Goal: Task Accomplishment & Management: Use online tool/utility

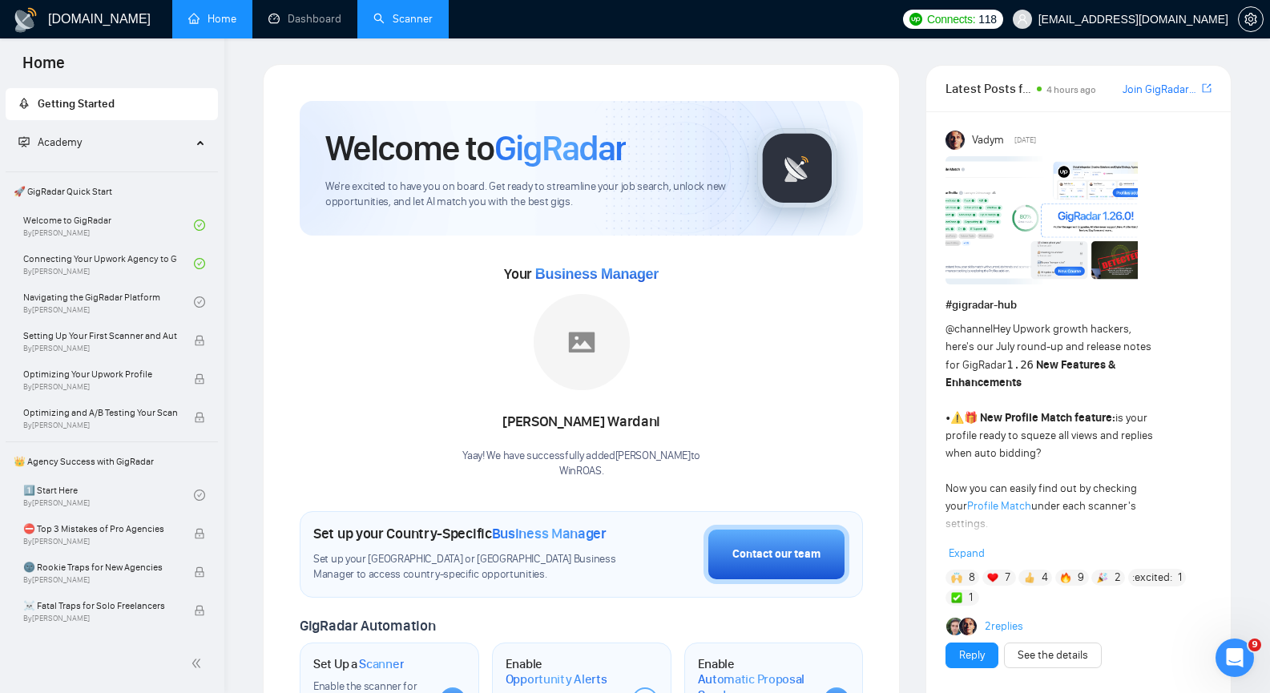
click at [410, 26] on link "Scanner" at bounding box center [402, 19] width 59 height 14
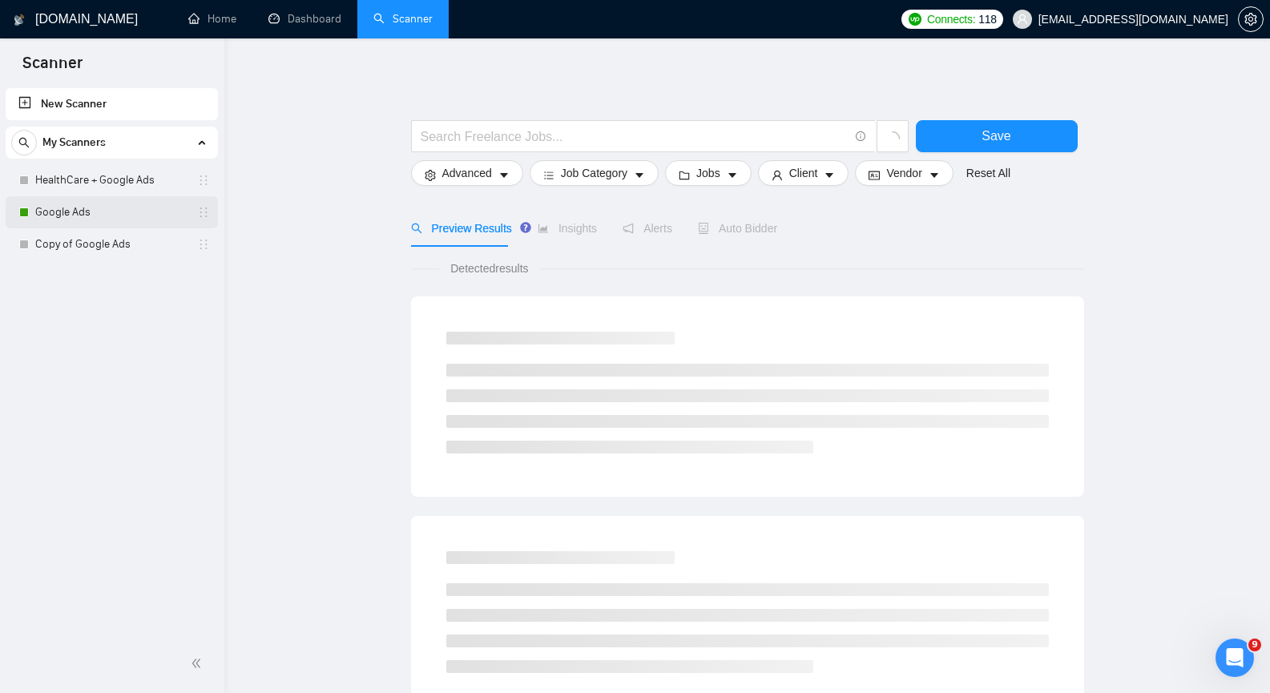
click at [118, 211] on link "Google Ads" at bounding box center [111, 212] width 152 height 32
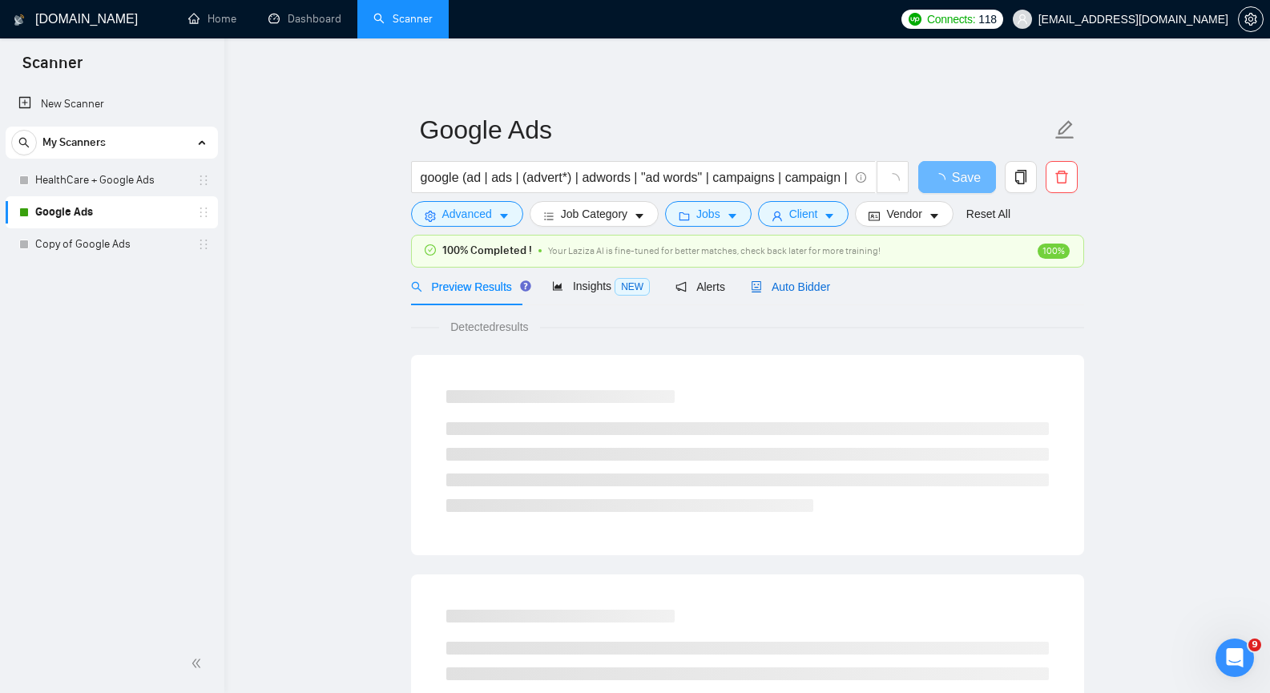
click at [789, 285] on span "Auto Bidder" at bounding box center [790, 286] width 79 height 13
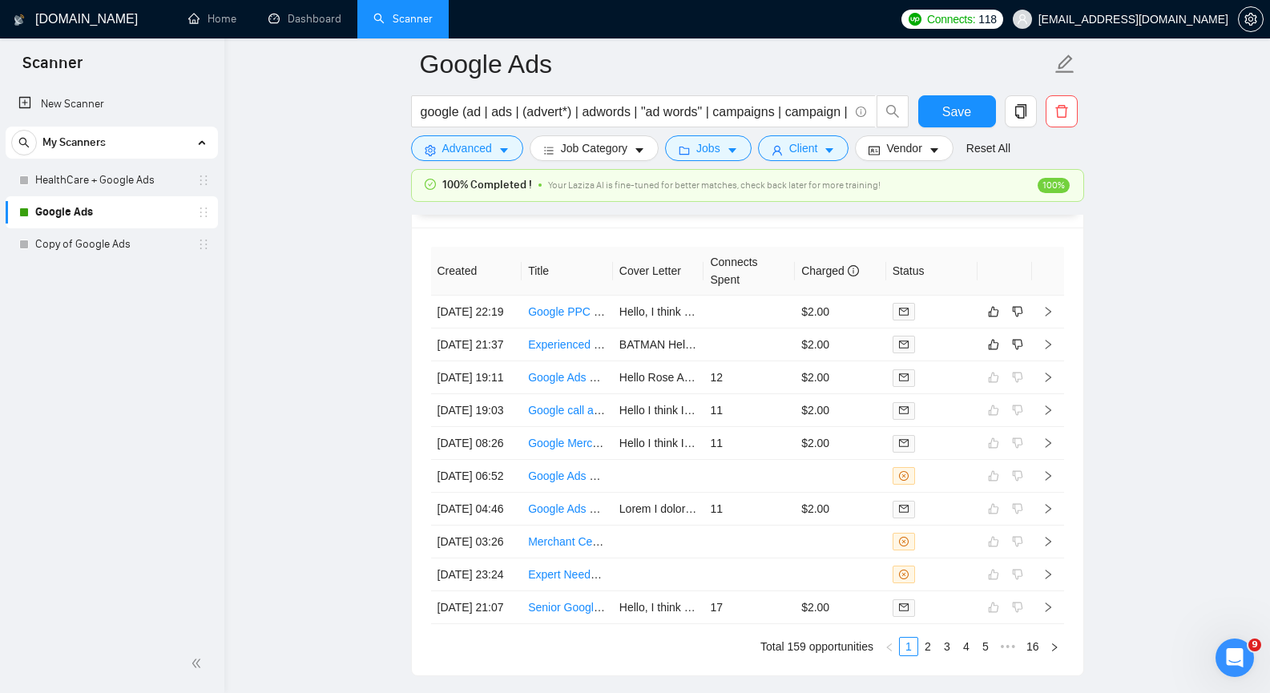
scroll to position [3925, 0]
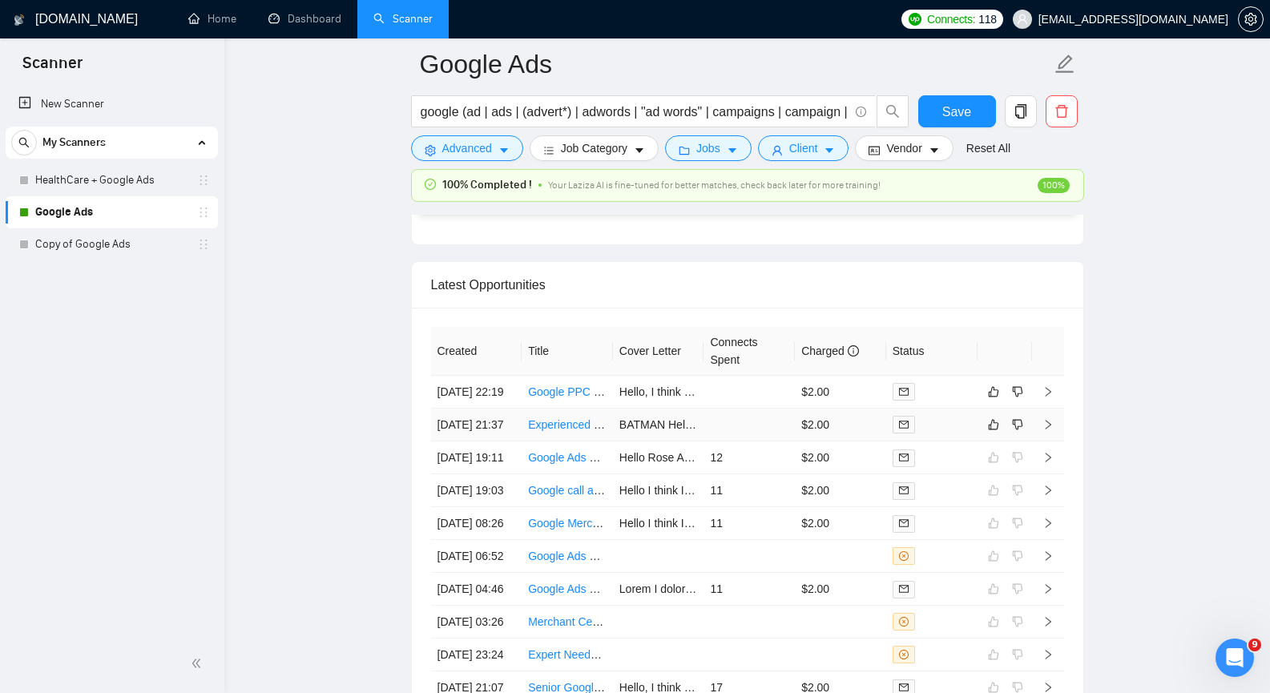
click at [1049, 429] on icon "right" at bounding box center [1048, 425] width 6 height 10
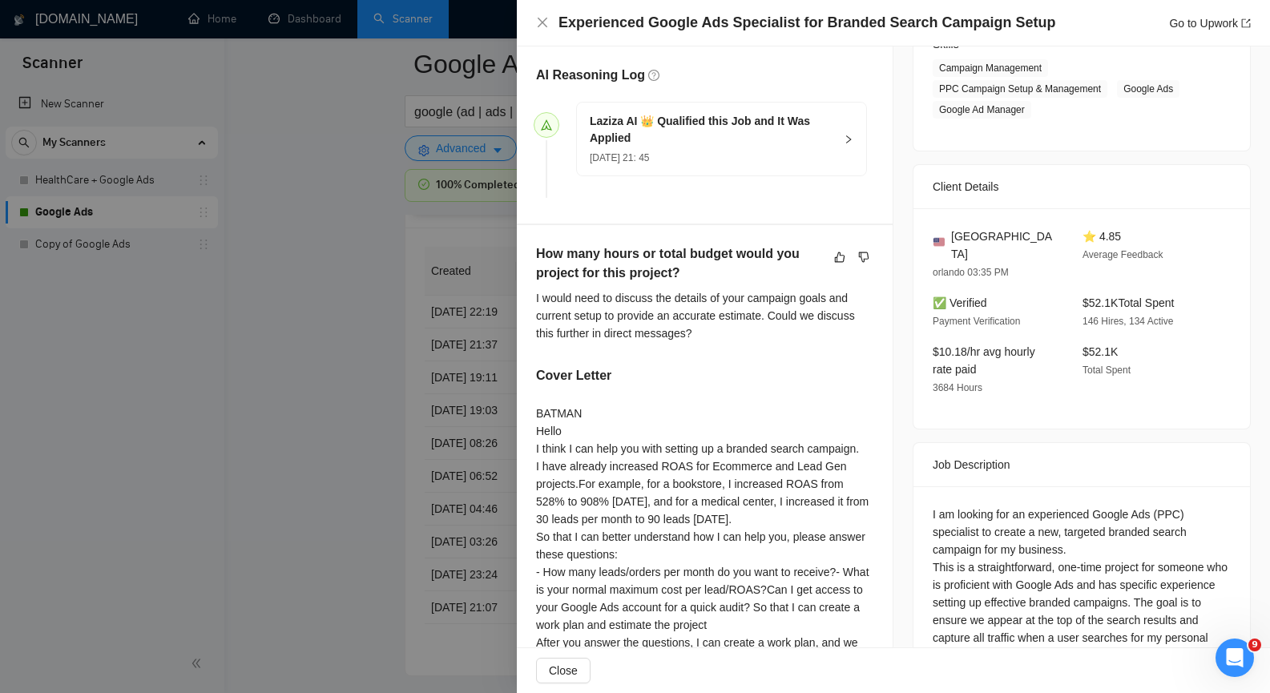
scroll to position [240, 0]
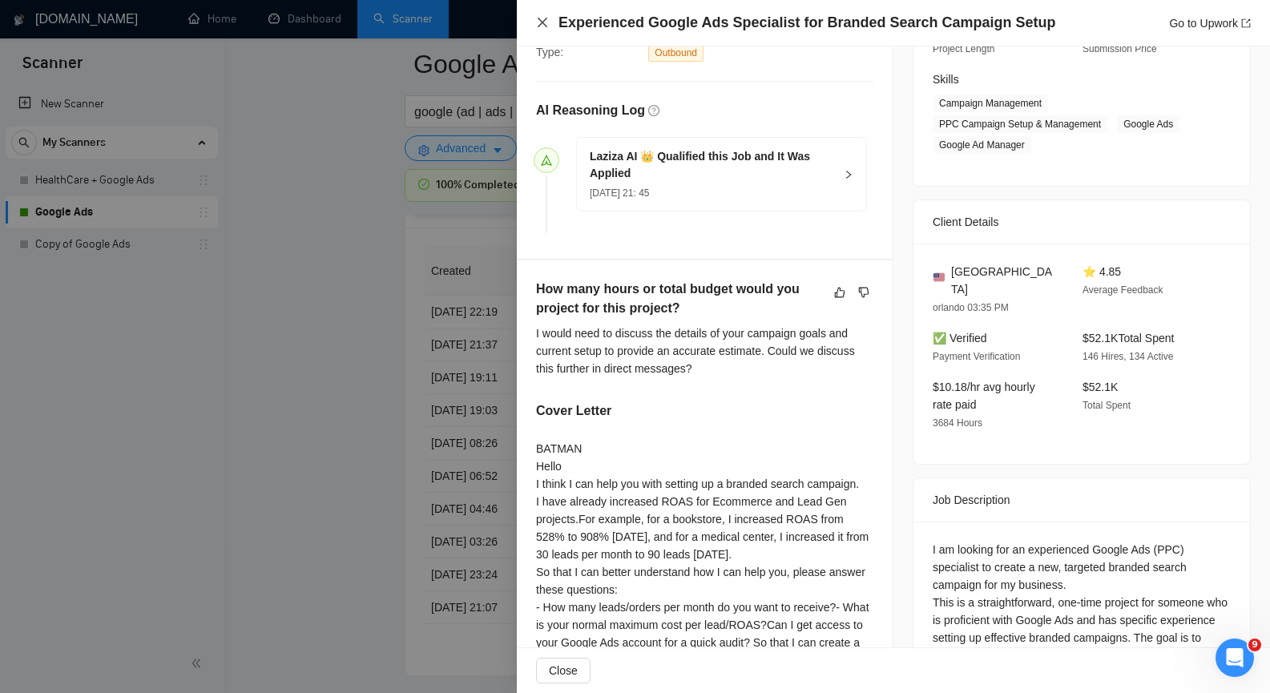
click at [544, 21] on icon "close" at bounding box center [542, 23] width 10 height 10
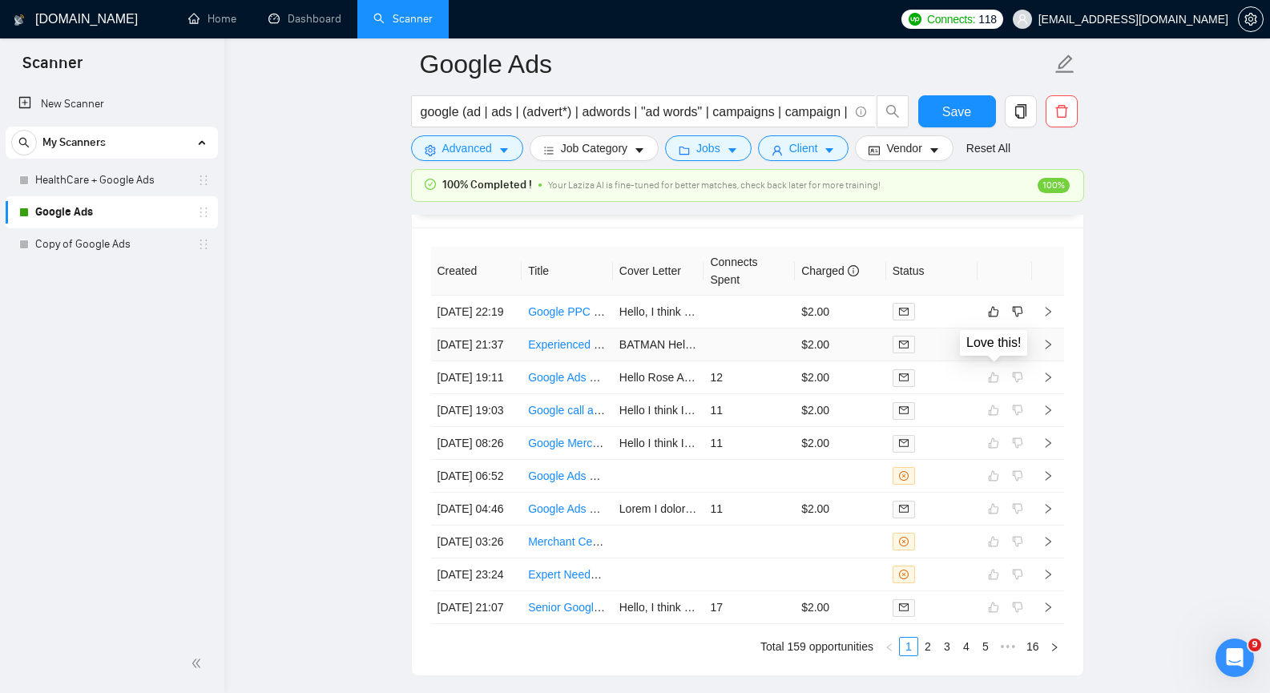
click at [988, 354] on button "button" at bounding box center [993, 344] width 19 height 19
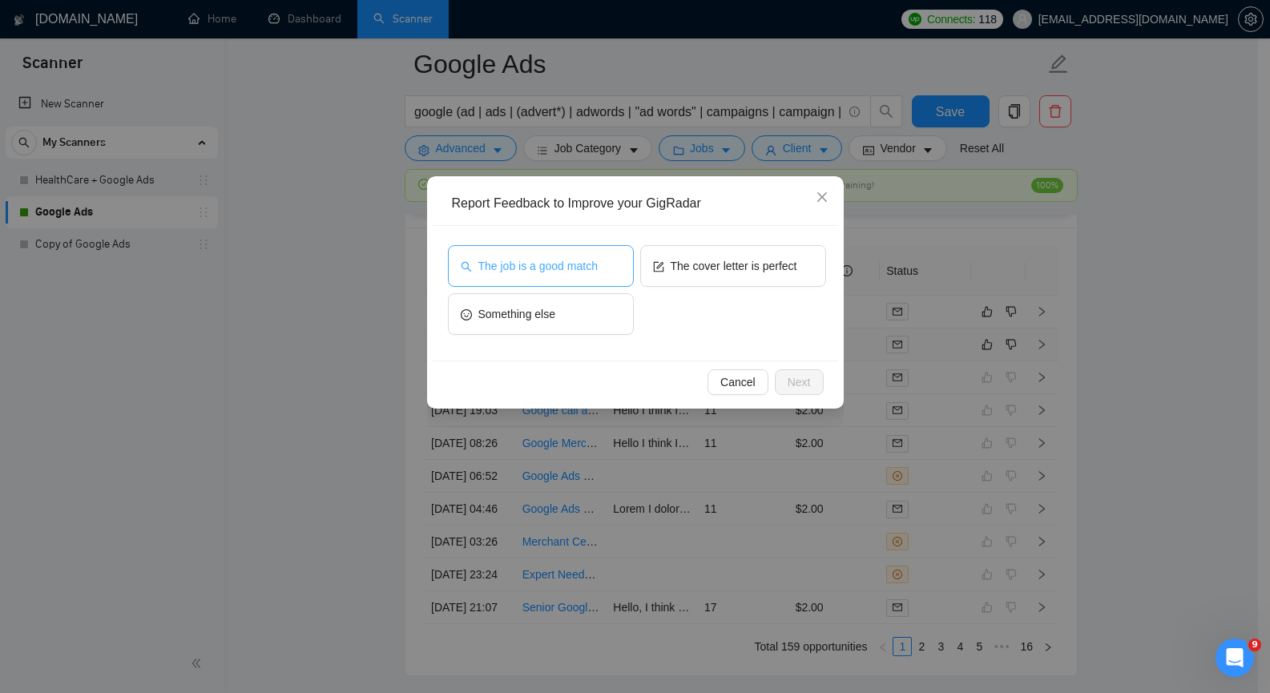
click at [531, 269] on span "The job is a good match" at bounding box center [537, 266] width 119 height 18
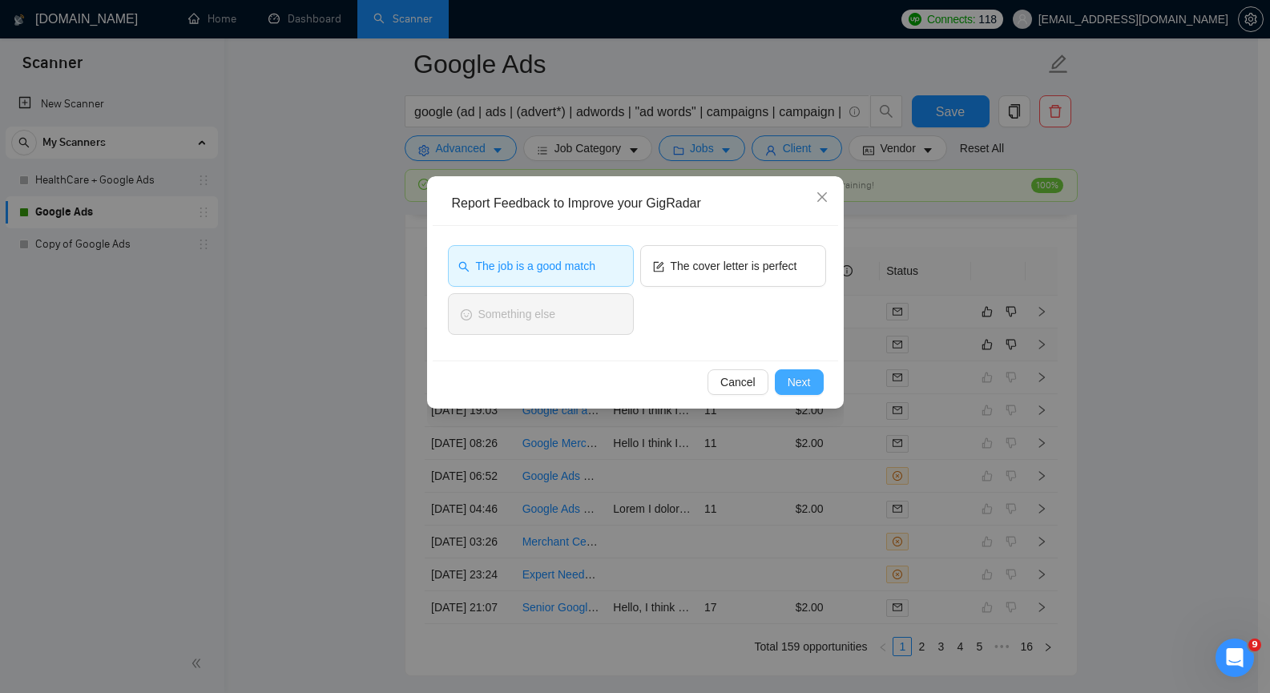
click at [794, 376] on span "Next" at bounding box center [798, 382] width 23 height 18
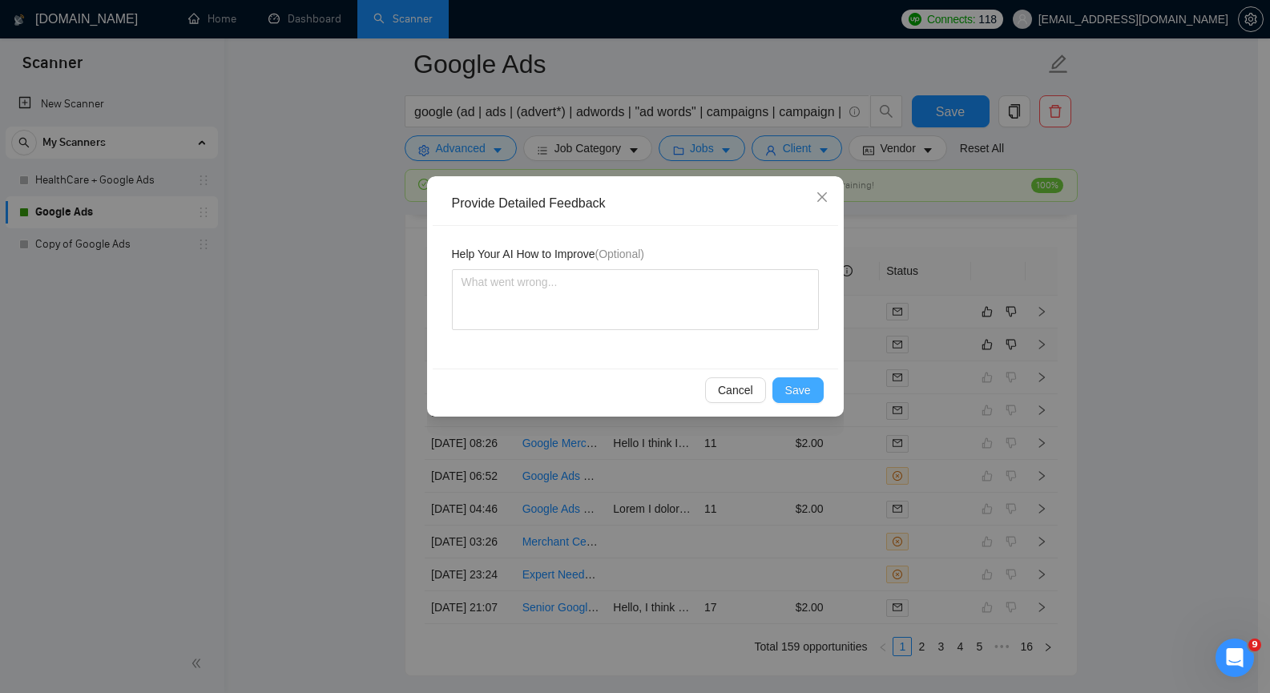
click at [791, 387] on span "Save" at bounding box center [798, 390] width 26 height 18
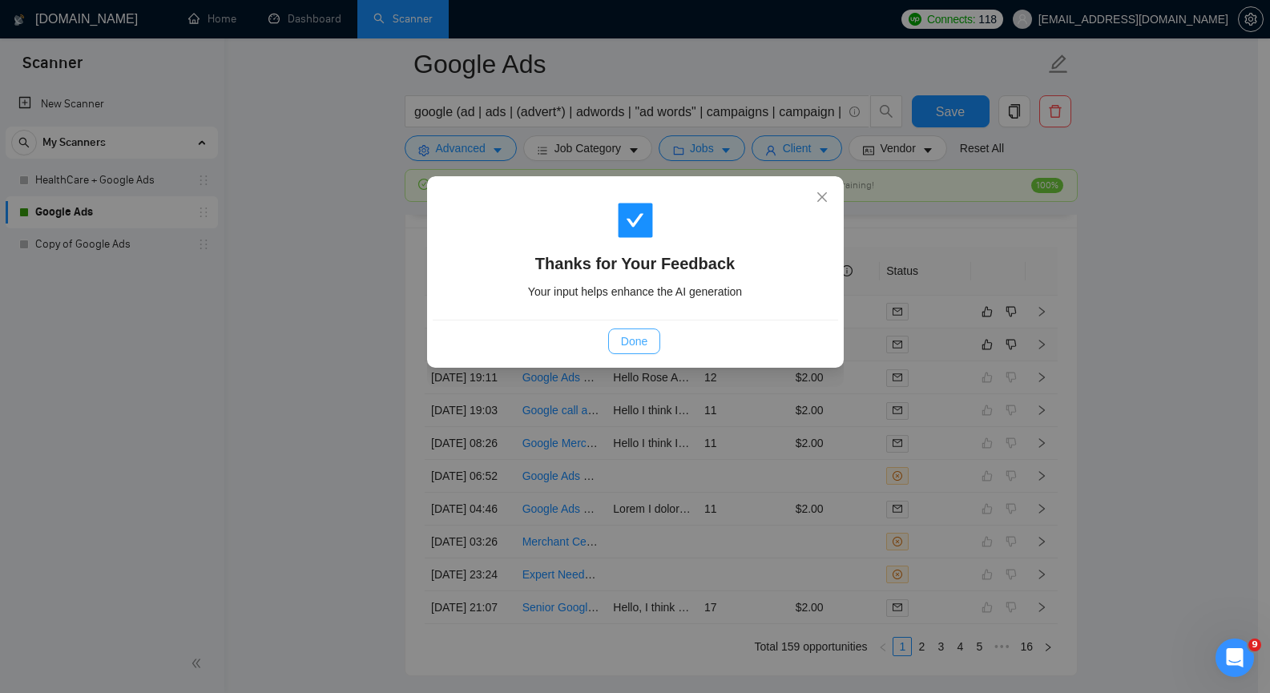
click at [623, 337] on span "Done" at bounding box center [634, 341] width 26 height 18
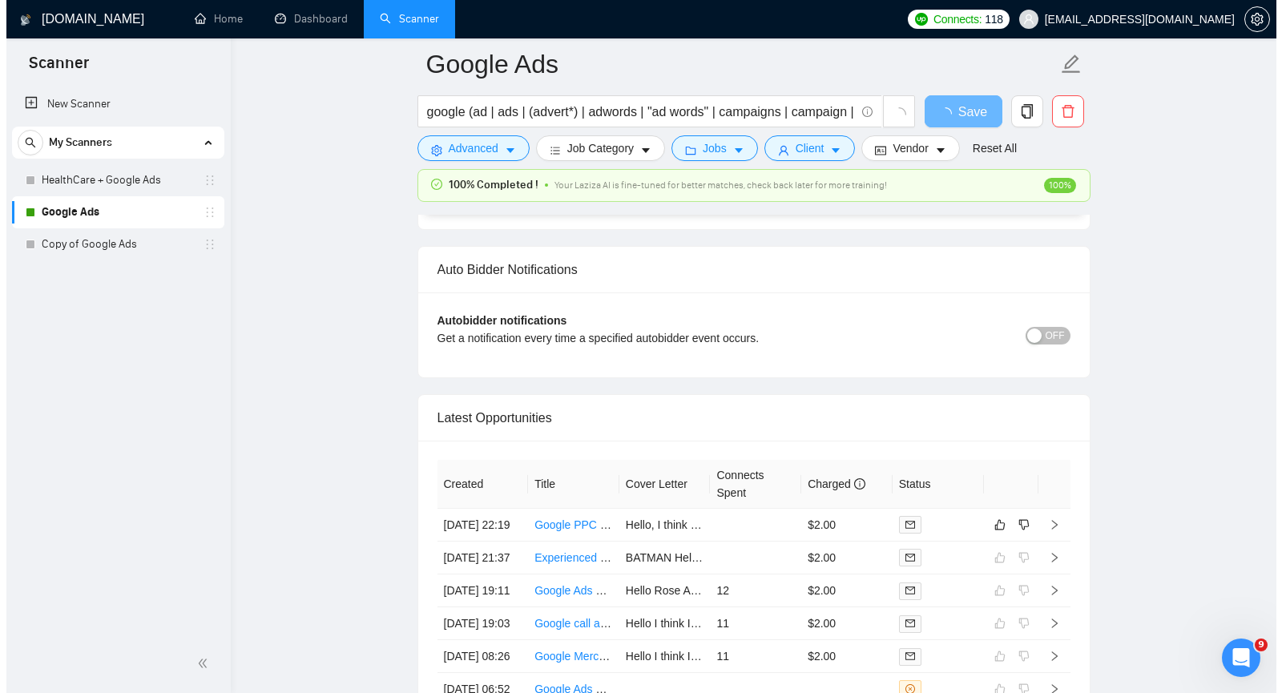
scroll to position [3643, 0]
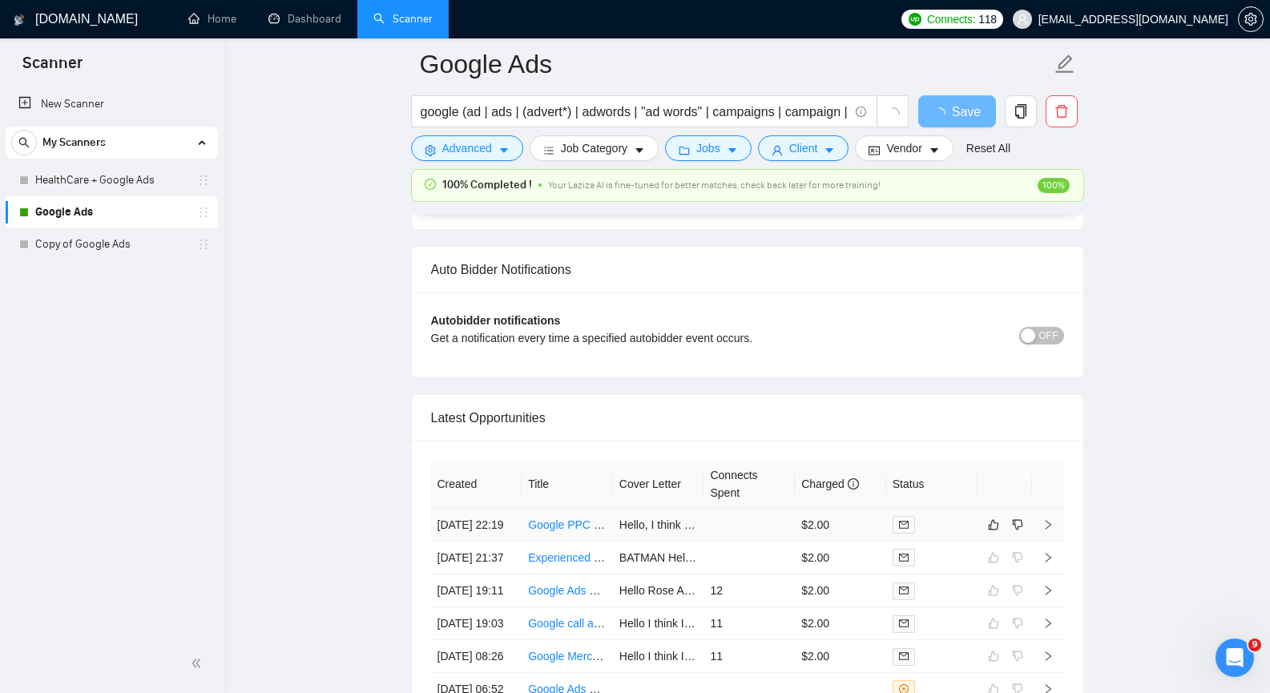
click at [1051, 530] on icon "right" at bounding box center [1047, 524] width 11 height 11
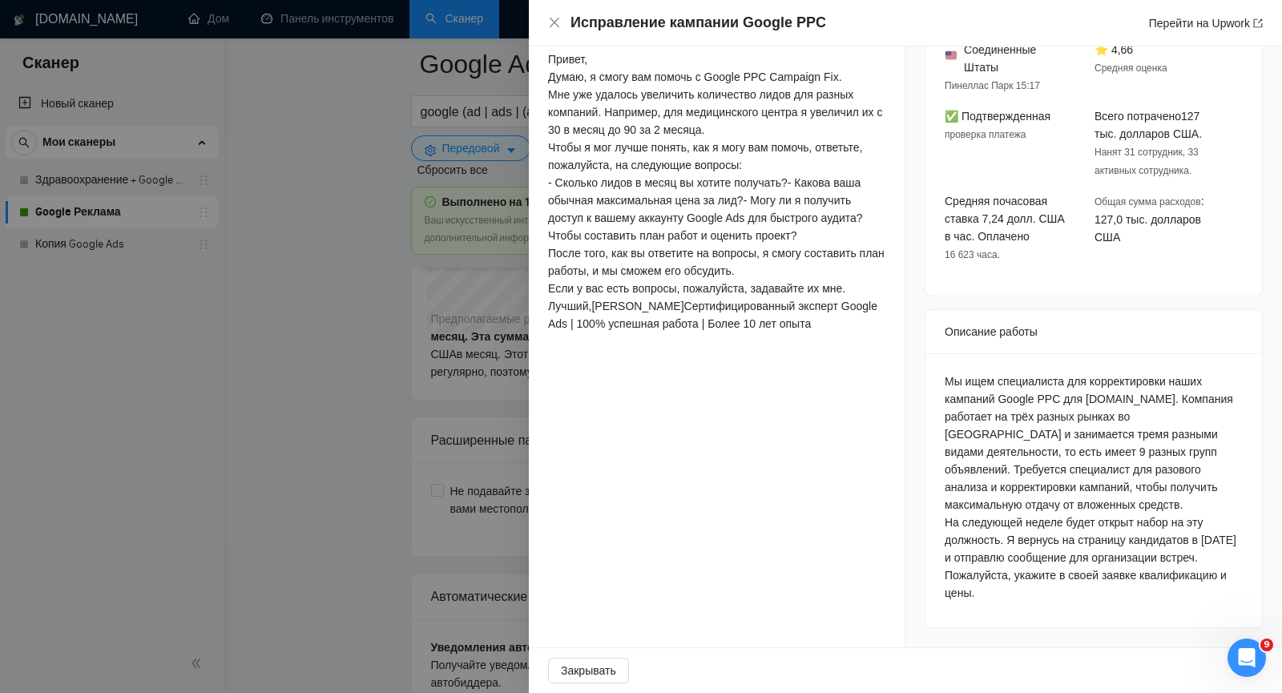
scroll to position [430, 0]
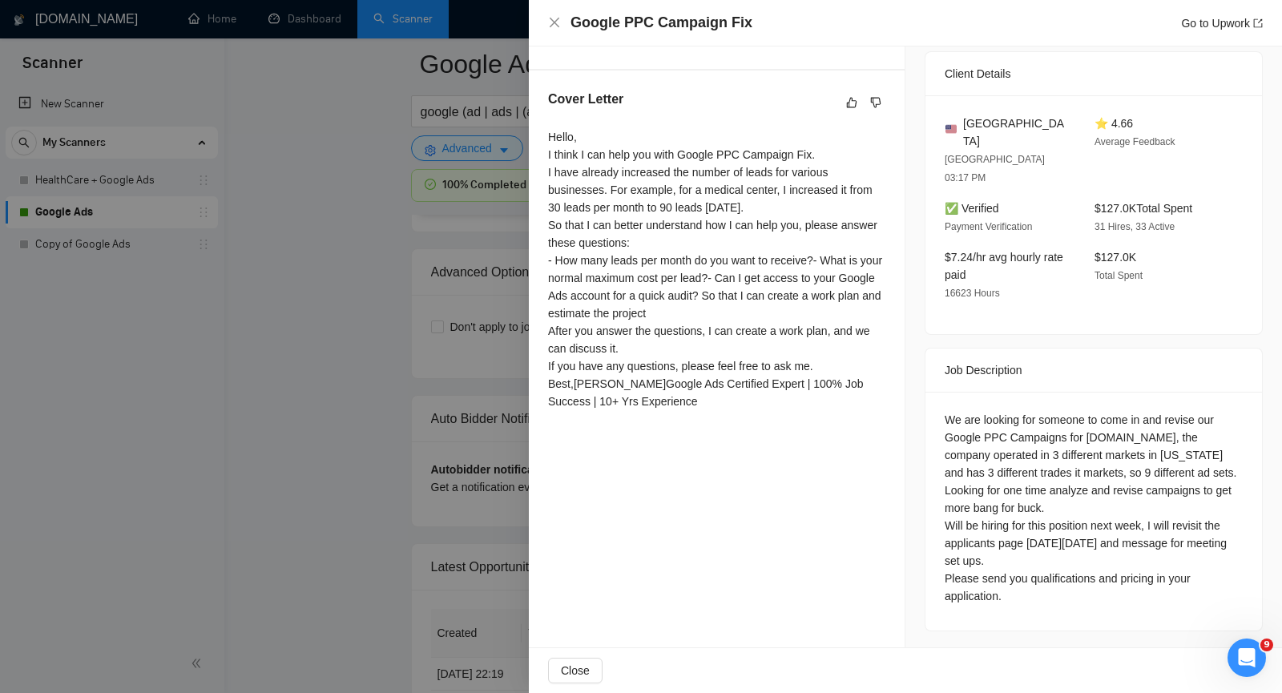
click at [917, 390] on div "Job Posting Details Overview [DATE] 22:12 Published Unspecified Hourly Rate Exp…" at bounding box center [1093, 133] width 376 height 1034
drag, startPoint x: 1077, startPoint y: 403, endPoint x: 1166, endPoint y: 400, distance: 89.0
click at [1166, 411] on div "We are looking for someone to come in and revise our Google PPC Campaigns for […" at bounding box center [1093, 508] width 298 height 194
click at [548, 25] on icon "close" at bounding box center [554, 22] width 13 height 13
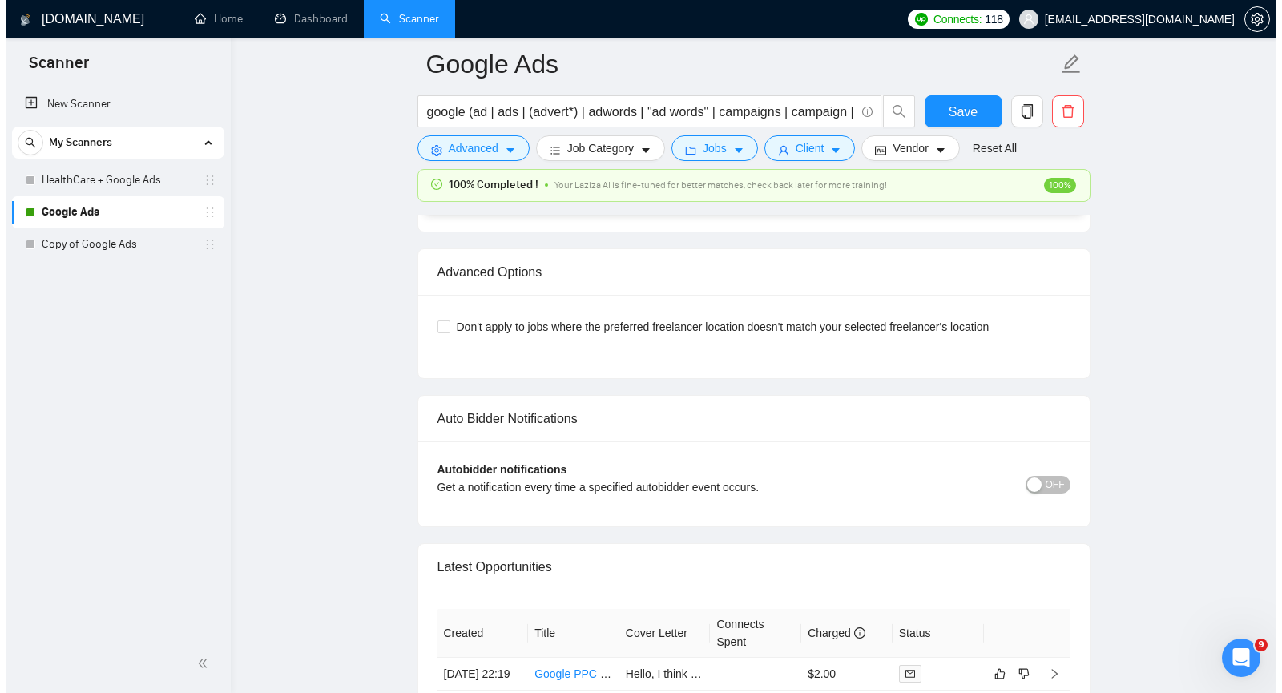
scroll to position [3803, 0]
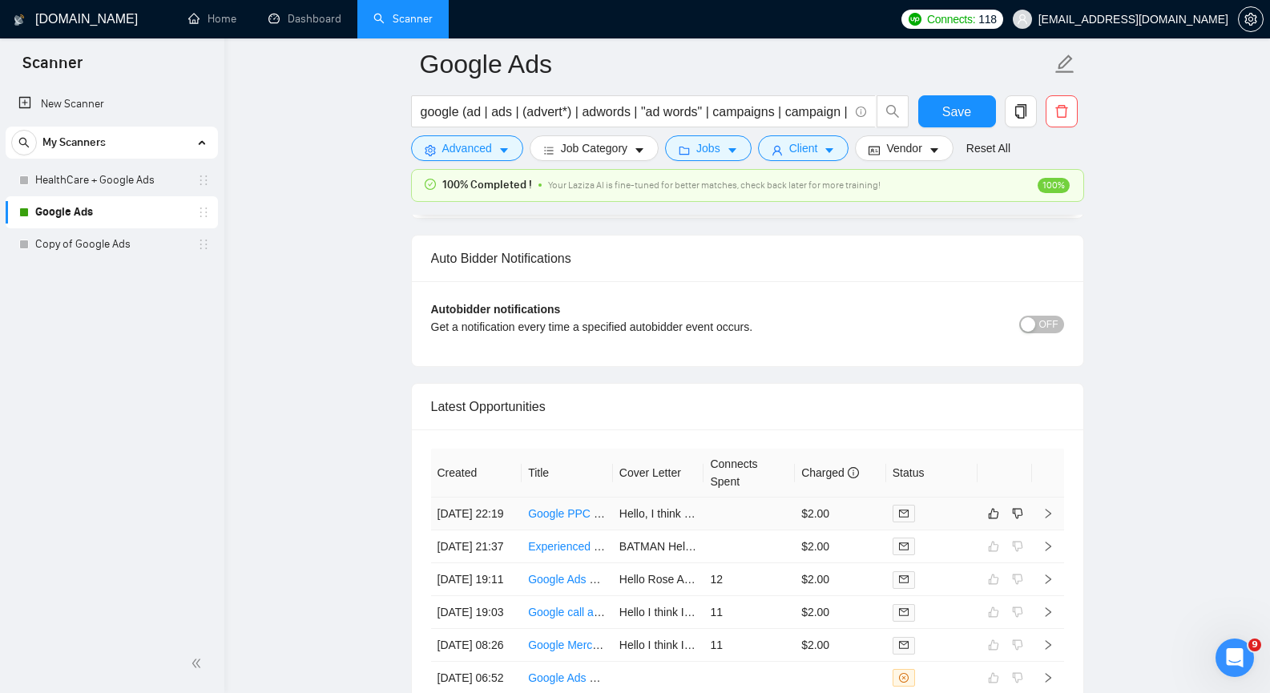
click at [1046, 519] on icon "right" at bounding box center [1047, 513] width 11 height 11
click at [554, 520] on link "Google PPC Campaign Fix" at bounding box center [595, 513] width 135 height 13
